Goal: Navigation & Orientation: Find specific page/section

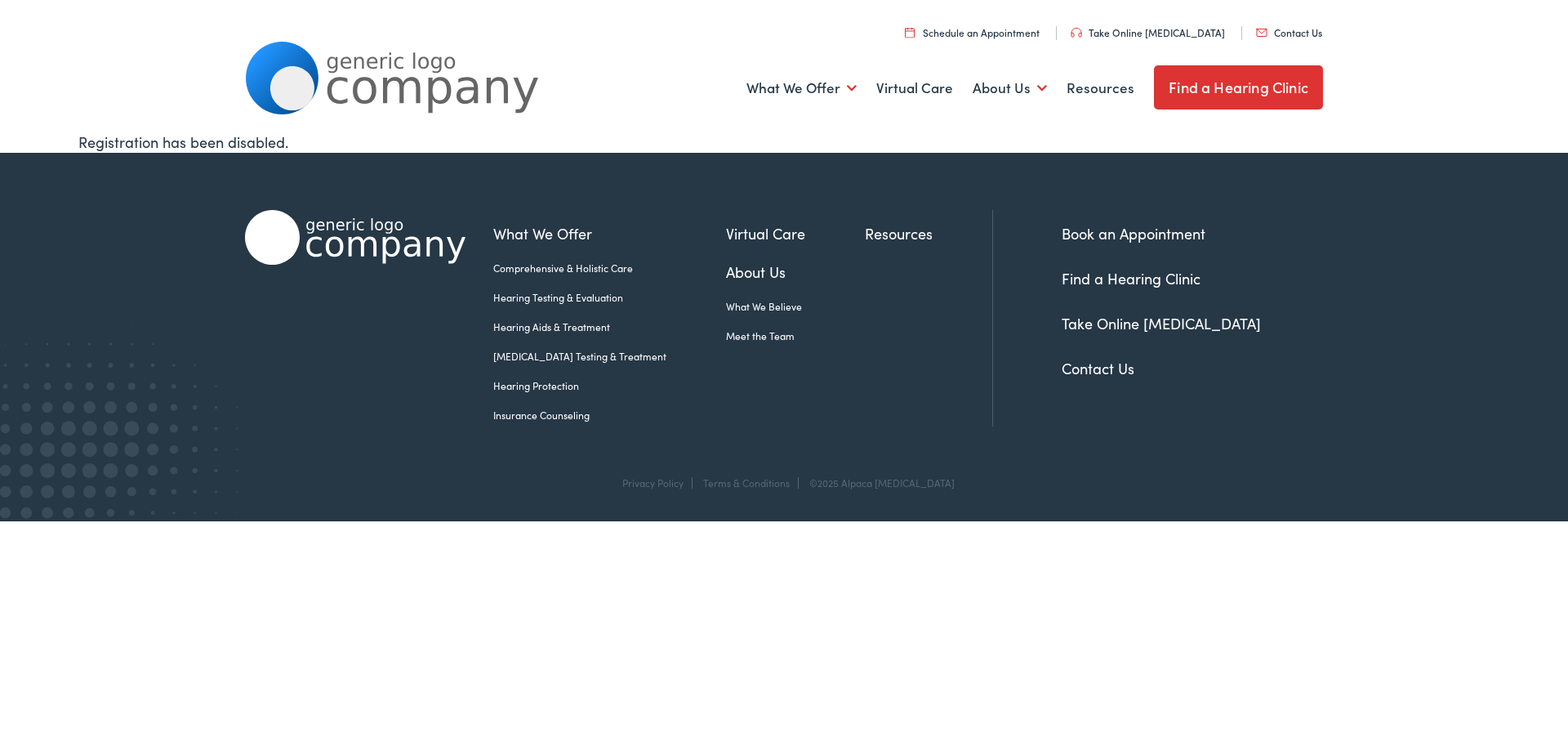
click at [726, 333] on link "Meet the Team" at bounding box center [795, 335] width 139 height 15
click at [570, 329] on link "Hearing Aids & Treatment" at bounding box center [610, 326] width 232 height 15
